Goal: Task Accomplishment & Management: Manage account settings

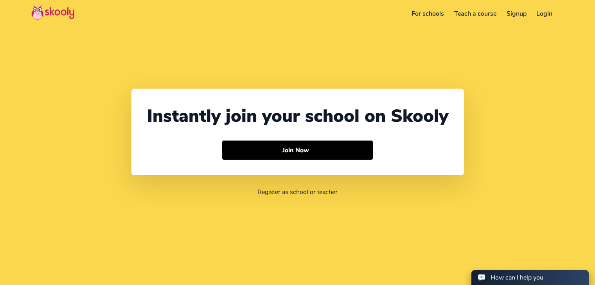
select select "91"
select select "[GEOGRAPHIC_DATA]"
select select "[GEOGRAPHIC_DATA]/[GEOGRAPHIC_DATA]"
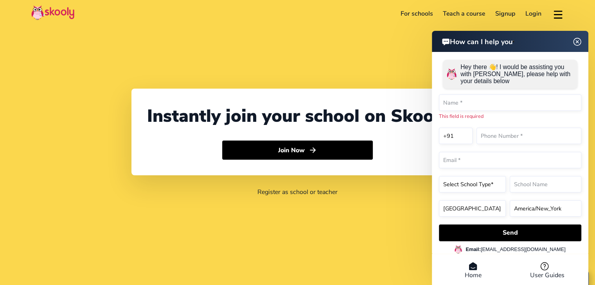
click at [528, 14] on link "Login" at bounding box center [533, 13] width 26 height 13
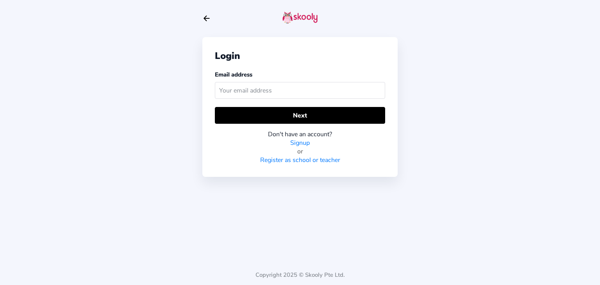
click at [217, 80] on div "Email address" at bounding box center [300, 86] width 170 height 32
click at [224, 90] on input "text" at bounding box center [300, 90] width 170 height 17
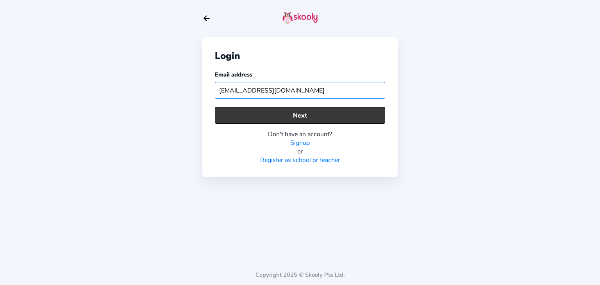
type input "skoolyacademy@gmail.com"
click at [291, 118] on button "Next" at bounding box center [300, 115] width 170 height 17
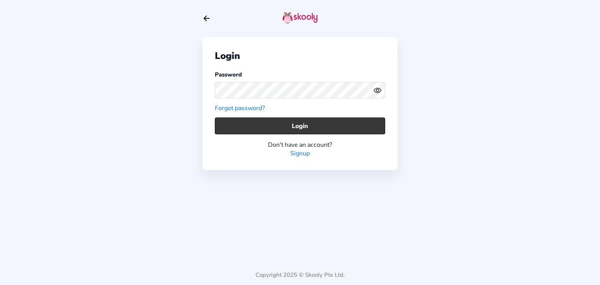
click at [274, 122] on button "Login" at bounding box center [300, 126] width 170 height 17
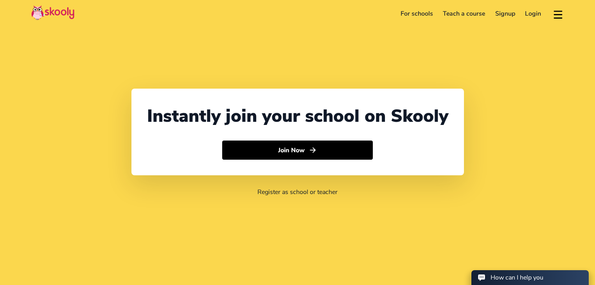
select select "91"
select select "[GEOGRAPHIC_DATA]"
select select "[GEOGRAPHIC_DATA]/[GEOGRAPHIC_DATA]"
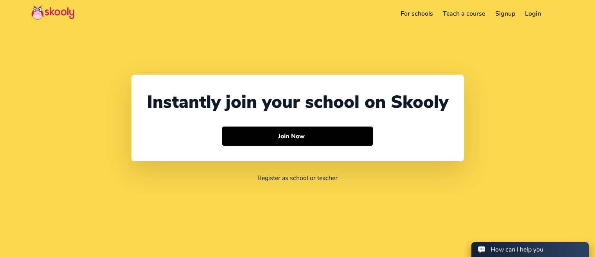
select select "91"
select select "[GEOGRAPHIC_DATA]"
select select "[GEOGRAPHIC_DATA]/[GEOGRAPHIC_DATA]"
